Goal: Task Accomplishment & Management: Use online tool/utility

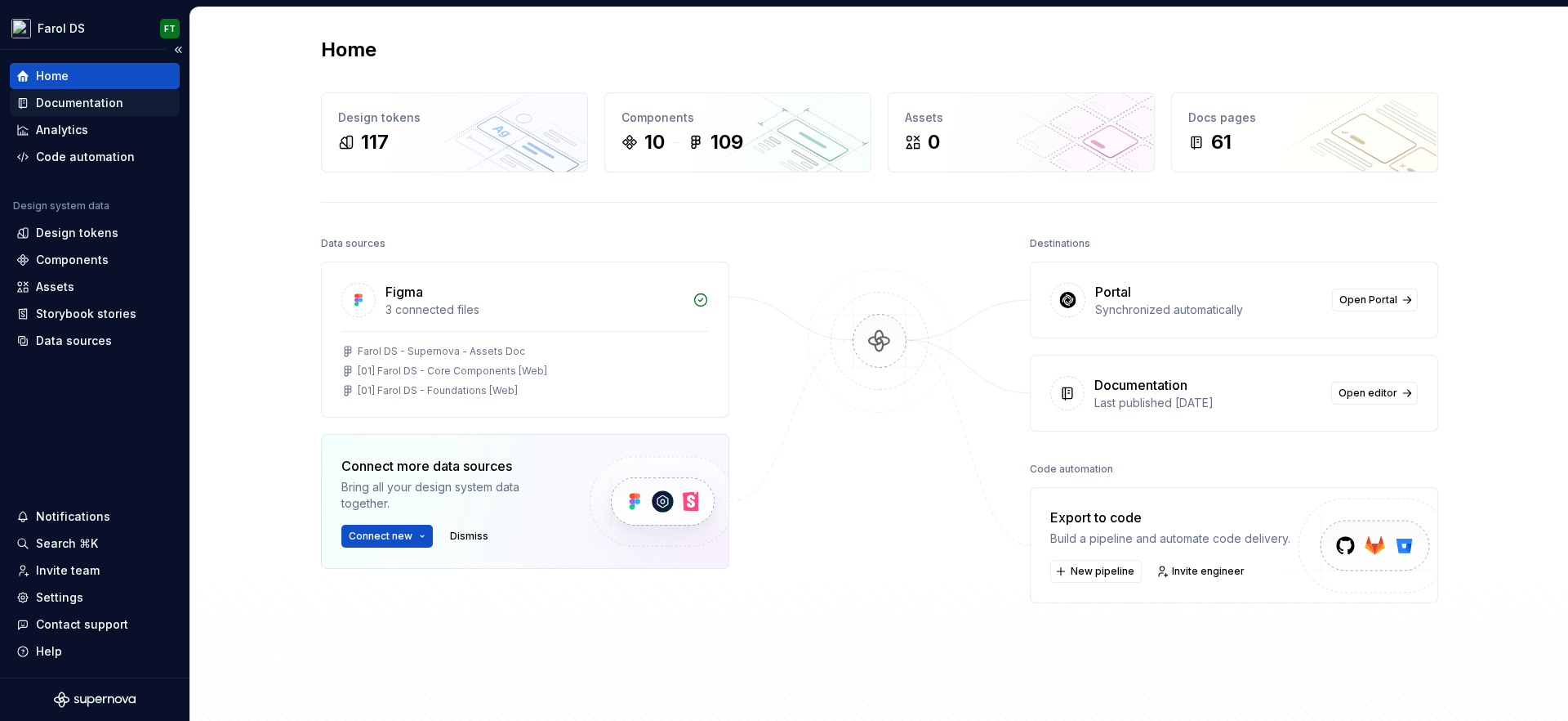
click at [104, 99] on div "Documentation" at bounding box center [80, 102] width 87 height 17
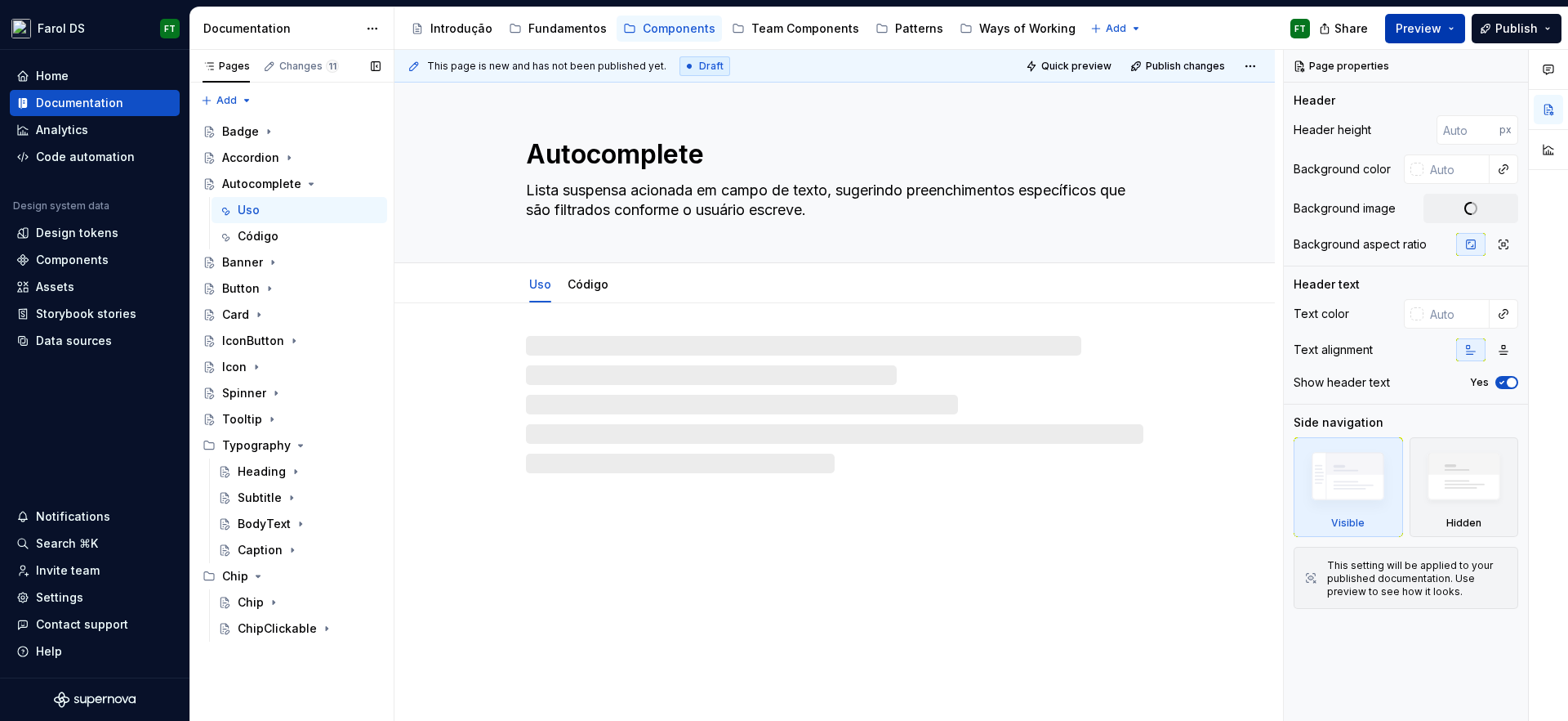
click at [1428, 34] on span "Preview" at bounding box center [1419, 29] width 46 height 17
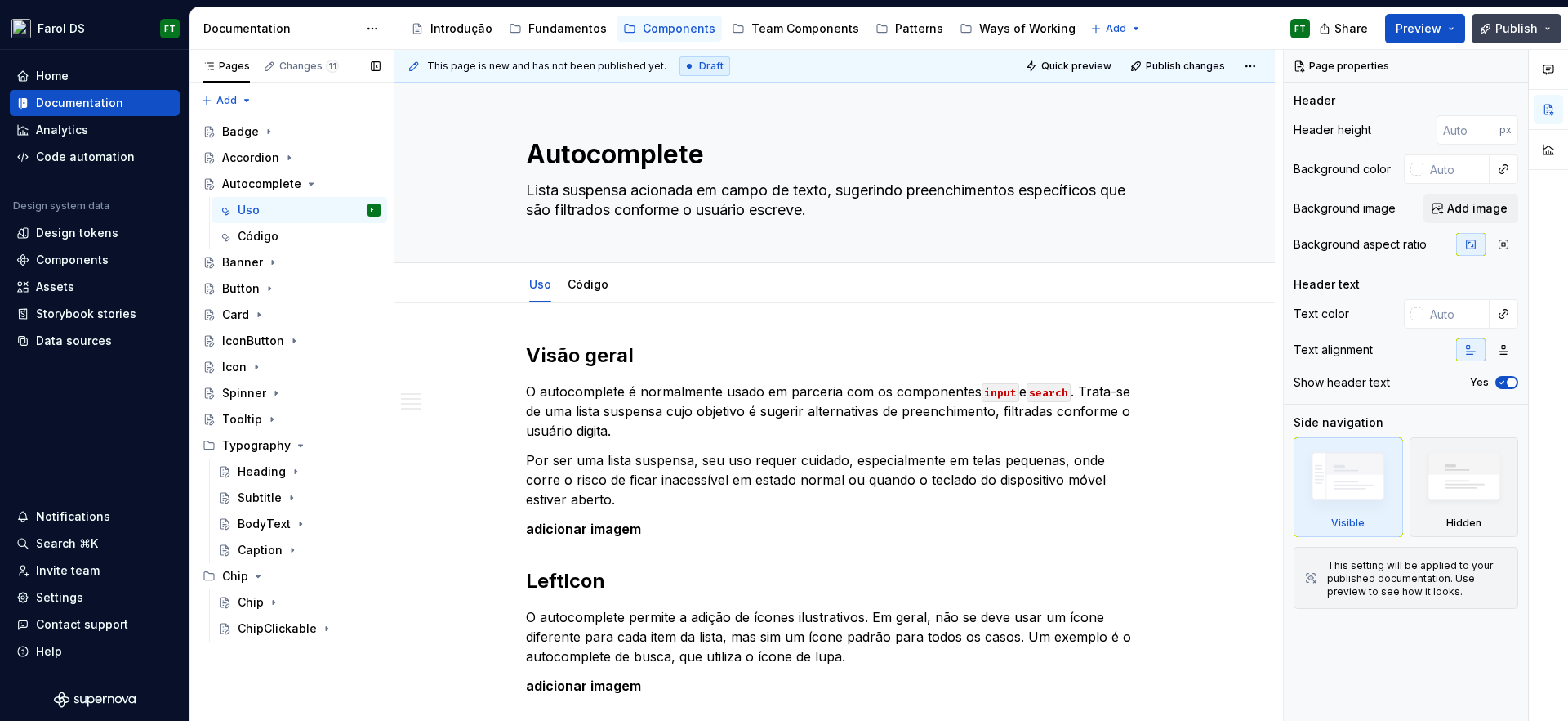
type textarea "*"
click at [1491, 30] on button "Publish" at bounding box center [1516, 29] width 89 height 30
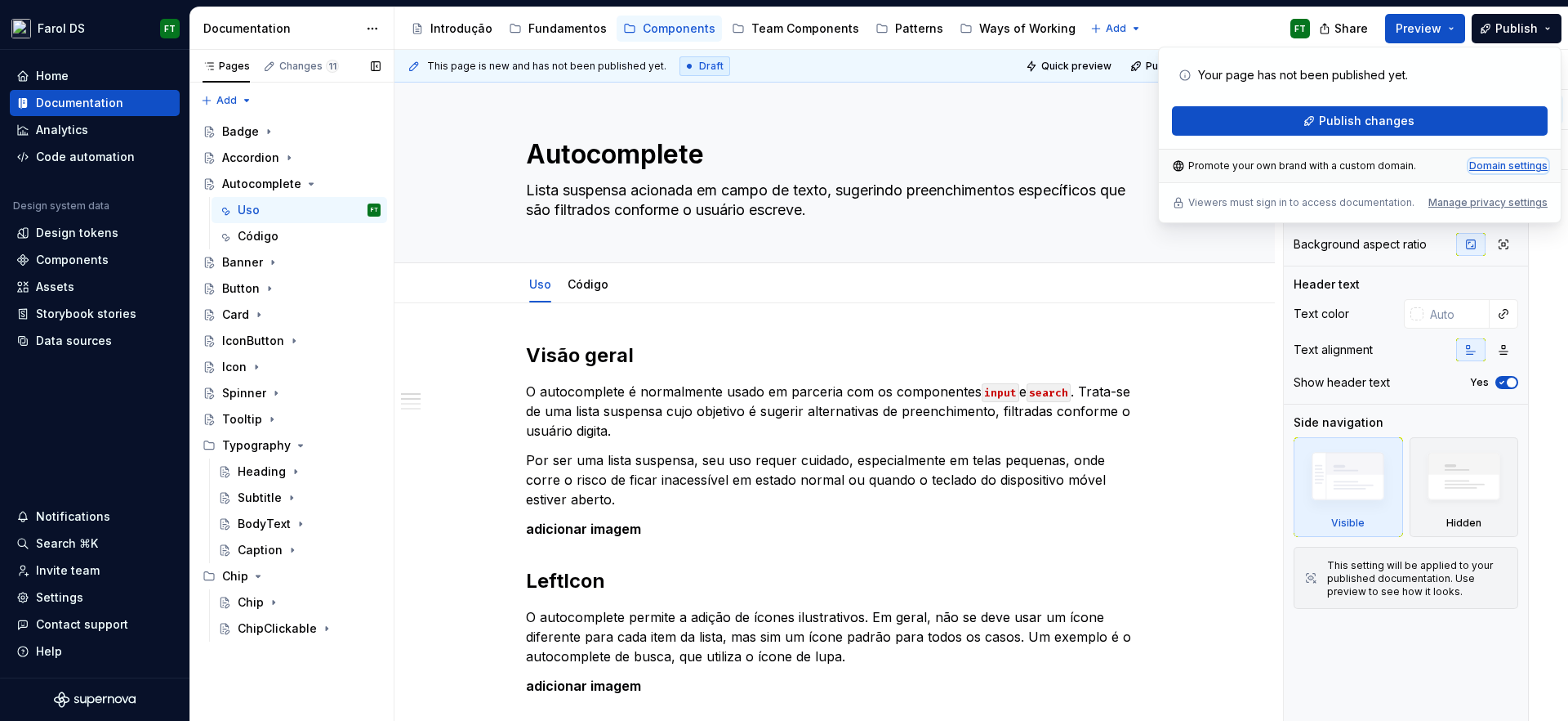
click at [1490, 159] on div "Domain settings" at bounding box center [1509, 165] width 79 height 13
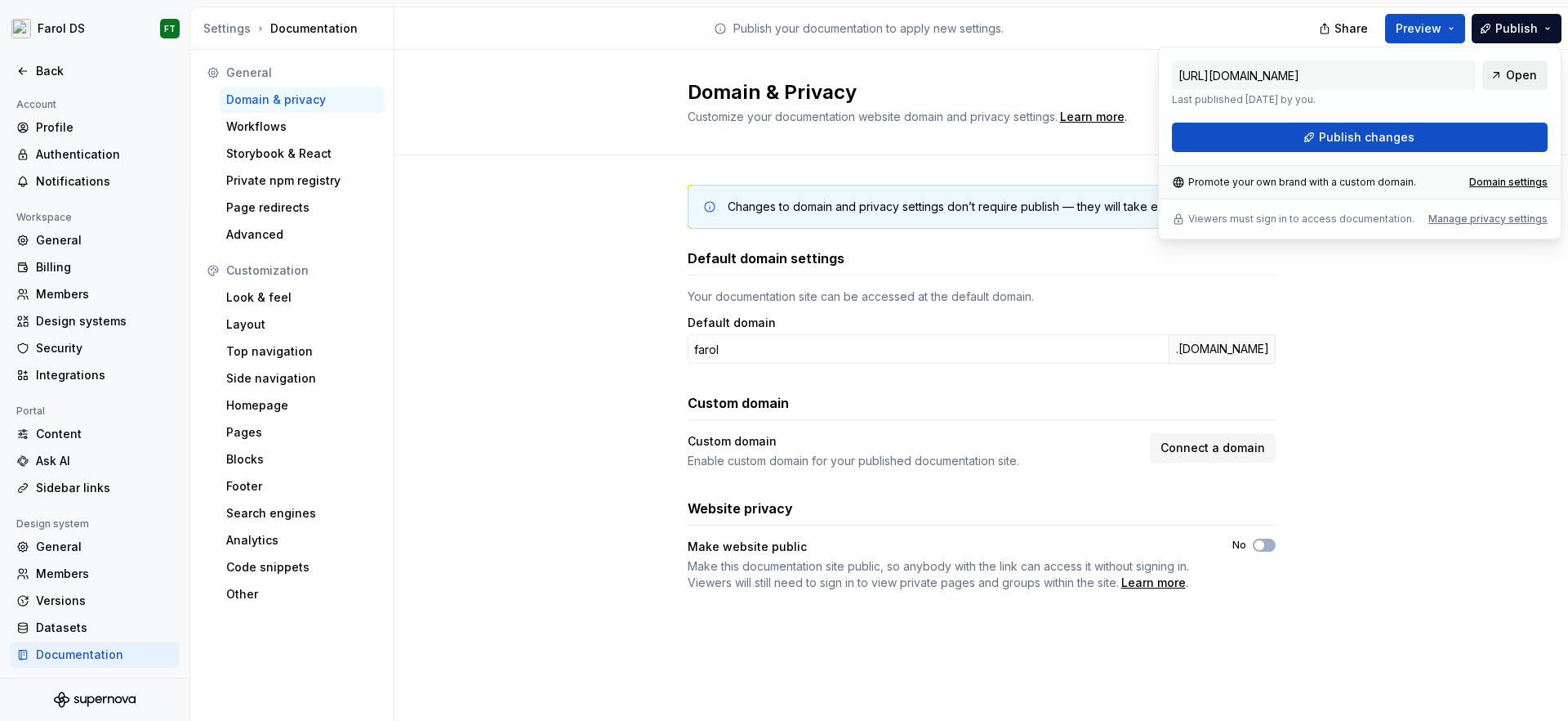
click at [1506, 75] on link "Open" at bounding box center [1515, 75] width 65 height 30
